Goal: Information Seeking & Learning: Learn about a topic

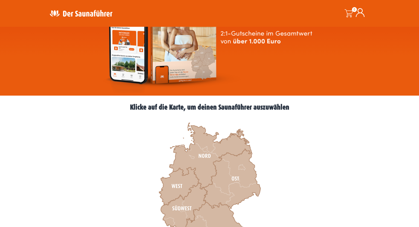
scroll to position [80, 0]
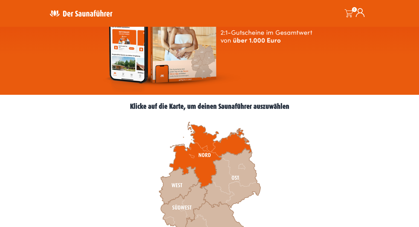
click at [188, 159] on icon at bounding box center [210, 155] width 82 height 66
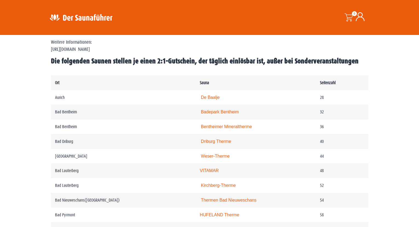
scroll to position [255, 0]
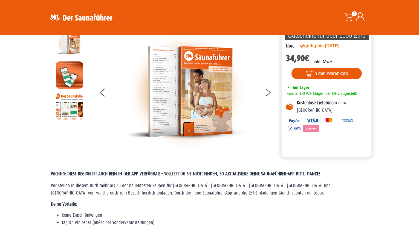
scroll to position [0, 0]
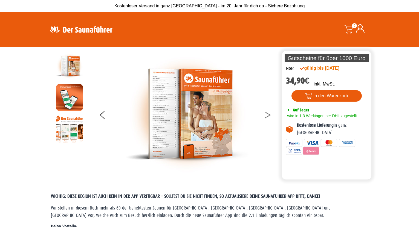
click at [266, 112] on button at bounding box center [271, 116] width 14 height 14
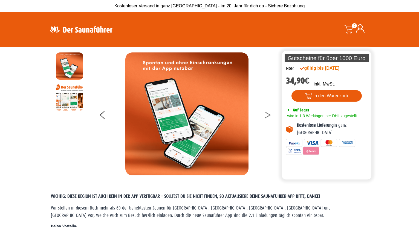
click at [266, 112] on button at bounding box center [271, 116] width 14 height 14
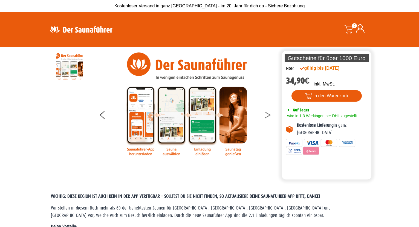
click at [266, 112] on button at bounding box center [271, 116] width 14 height 14
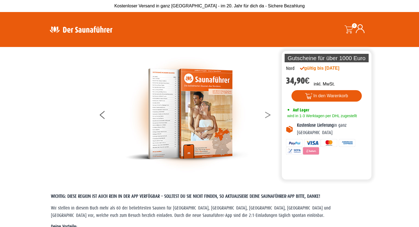
click at [266, 112] on button at bounding box center [271, 116] width 14 height 14
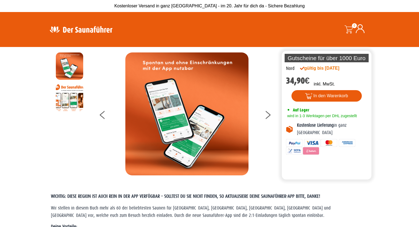
click at [102, 29] on img at bounding box center [80, 29] width 71 height 11
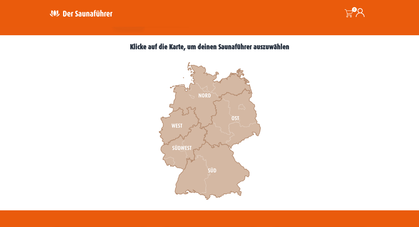
scroll to position [141, 0]
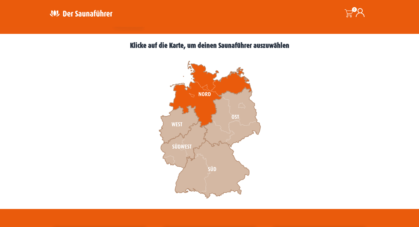
click at [199, 88] on icon at bounding box center [210, 94] width 82 height 66
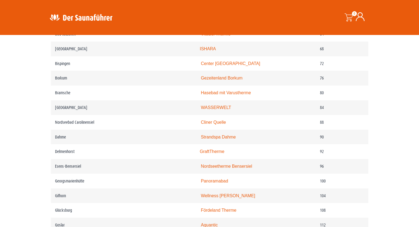
scroll to position [465, 0]
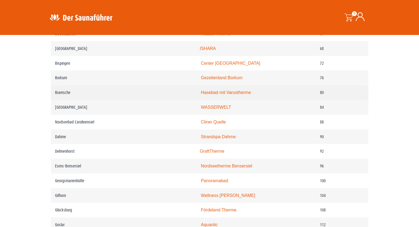
click at [230, 94] on link "Hasebad mit Varustherme" at bounding box center [226, 92] width 50 height 5
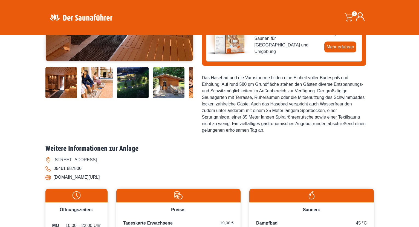
scroll to position [150, 0]
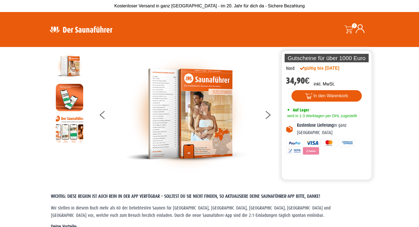
click at [85, 28] on img at bounding box center [80, 29] width 71 height 11
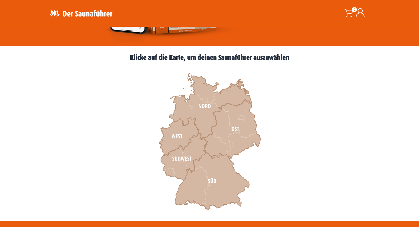
scroll to position [127, 0]
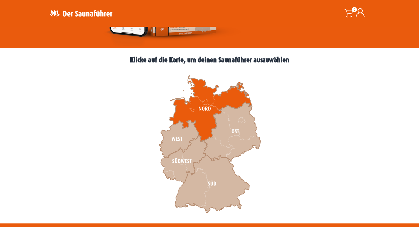
click at [193, 111] on icon at bounding box center [210, 109] width 82 height 66
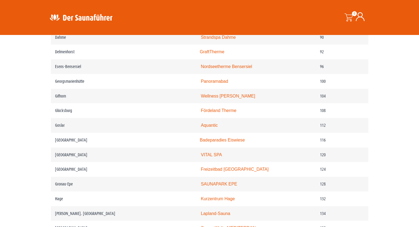
scroll to position [510, 0]
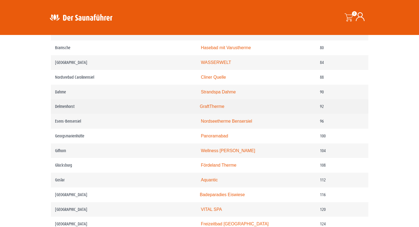
click at [224, 107] on link "GraftTherme" at bounding box center [212, 106] width 25 height 5
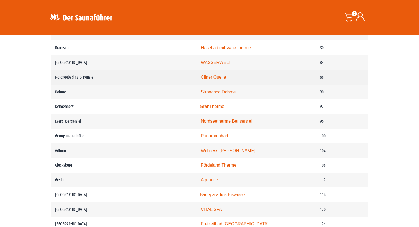
scroll to position [482, 0]
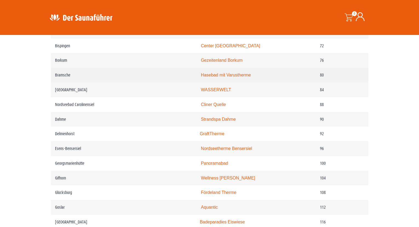
click at [241, 73] on link "Hasebad mit Varustherme" at bounding box center [226, 75] width 50 height 5
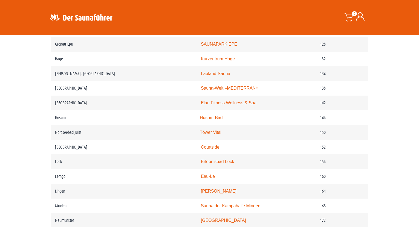
scroll to position [756, 0]
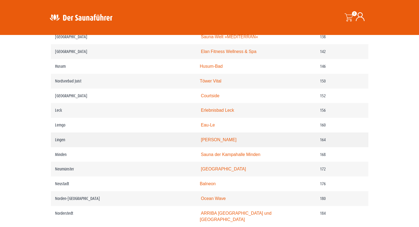
click at [214, 139] on link "[PERSON_NAME]" at bounding box center [219, 140] width 36 height 5
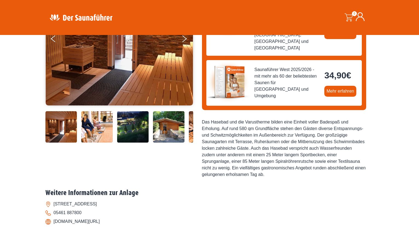
scroll to position [106, 0]
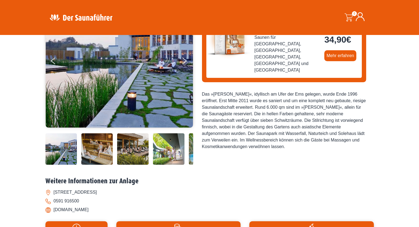
scroll to position [109, 0]
